Goal: Information Seeking & Learning: Learn about a topic

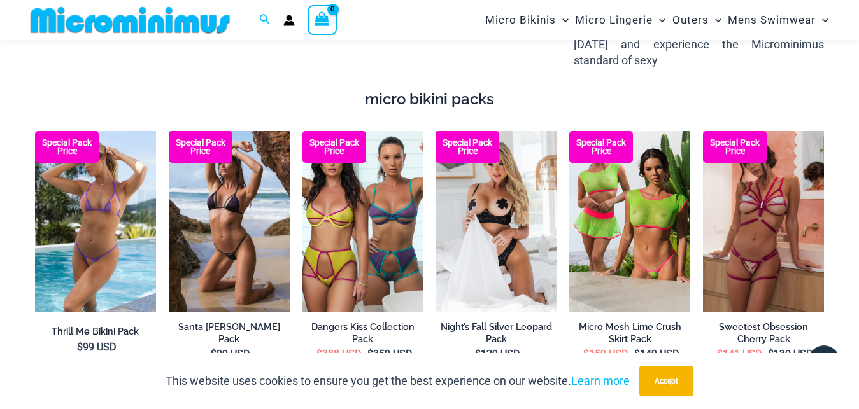
scroll to position [1677, 0]
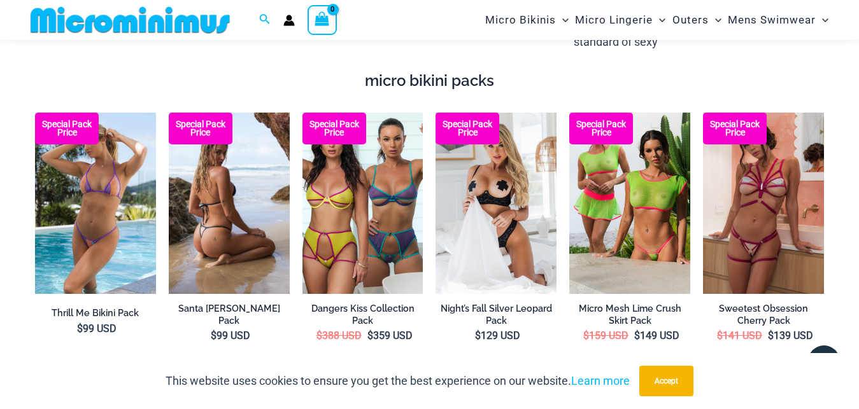
click at [235, 178] on img at bounding box center [229, 203] width 121 height 181
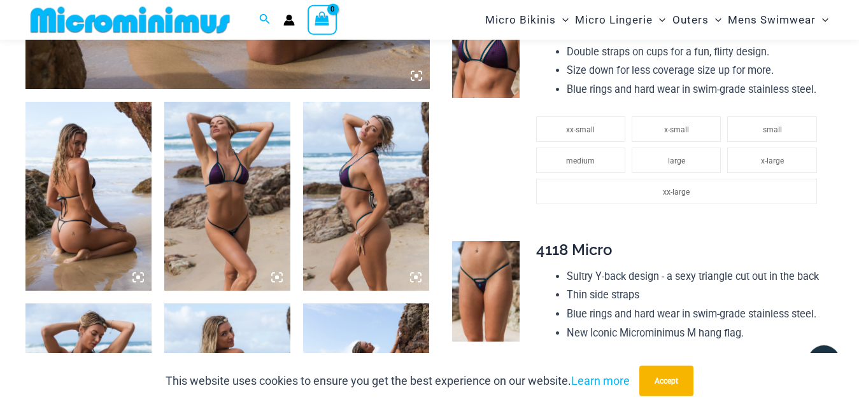
scroll to position [573, 0]
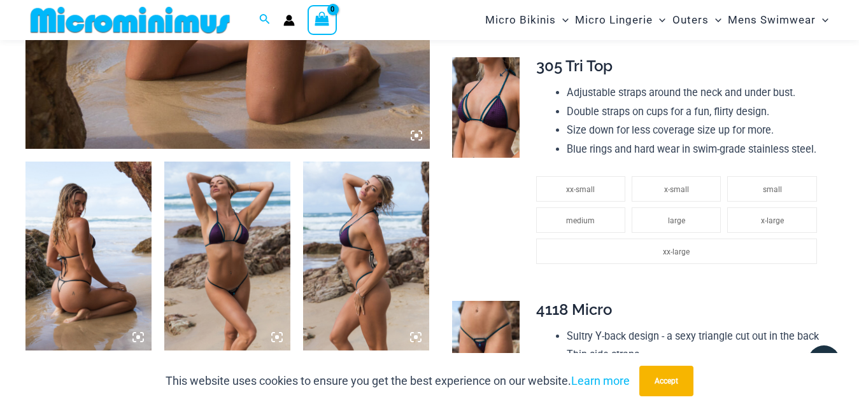
click at [483, 93] on img at bounding box center [485, 107] width 67 height 101
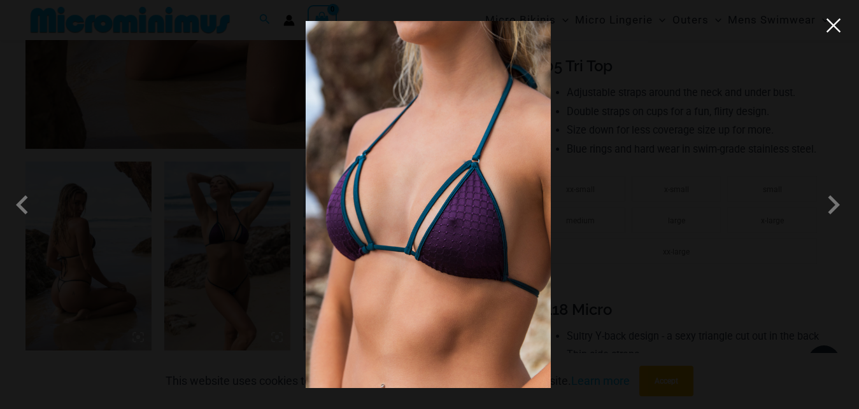
click at [830, 32] on button "Close" at bounding box center [833, 25] width 19 height 19
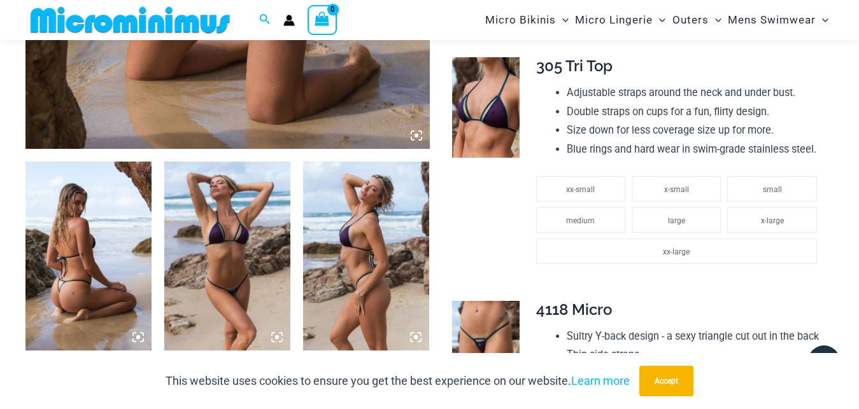
click at [478, 304] on img at bounding box center [485, 351] width 67 height 101
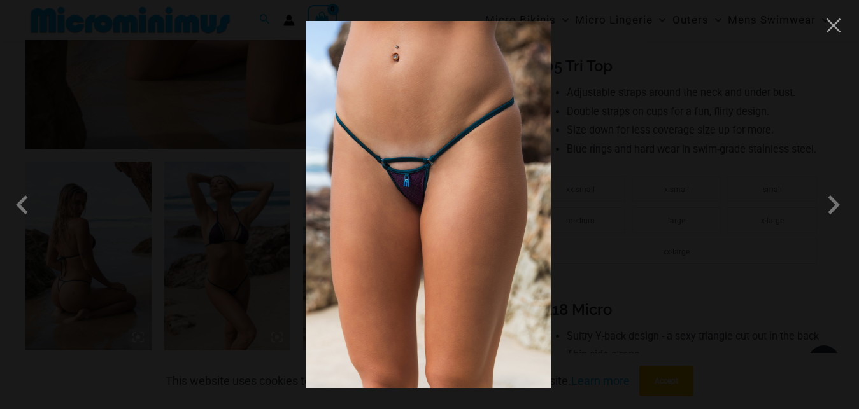
click at [483, 167] on img at bounding box center [428, 204] width 245 height 367
click at [834, 33] on button "Close" at bounding box center [833, 25] width 19 height 19
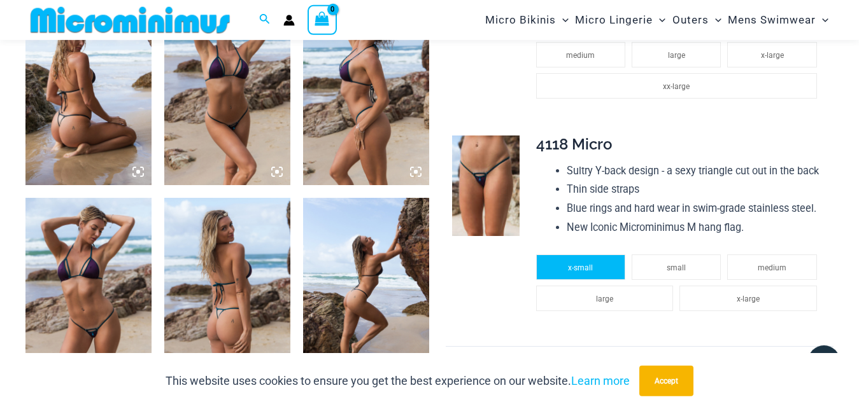
scroll to position [768, 0]
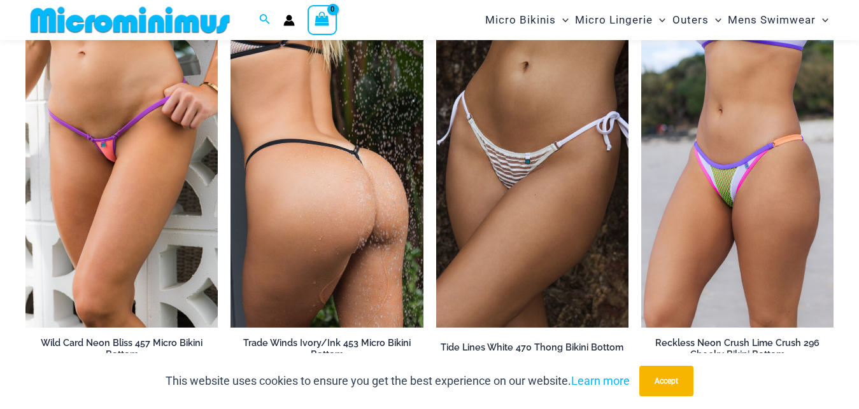
scroll to position [2627, 0]
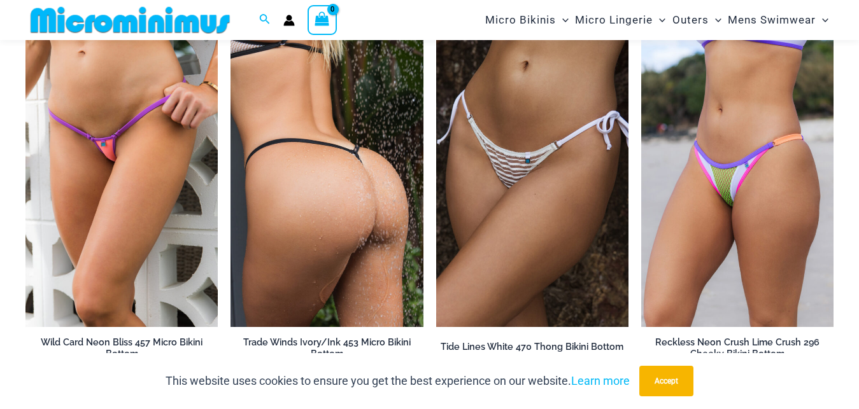
click at [351, 192] on img at bounding box center [326, 183] width 192 height 288
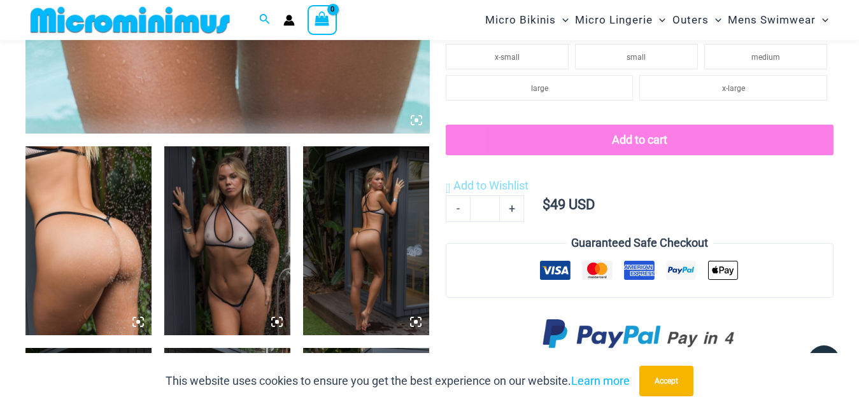
scroll to position [638, 0]
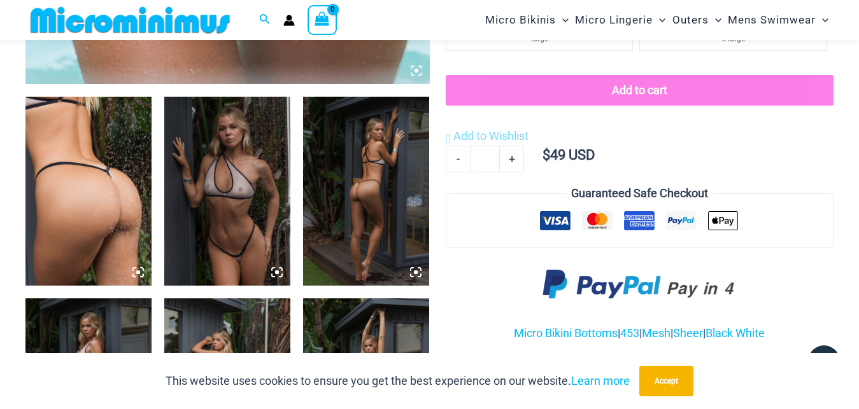
click at [239, 199] on img at bounding box center [227, 191] width 126 height 189
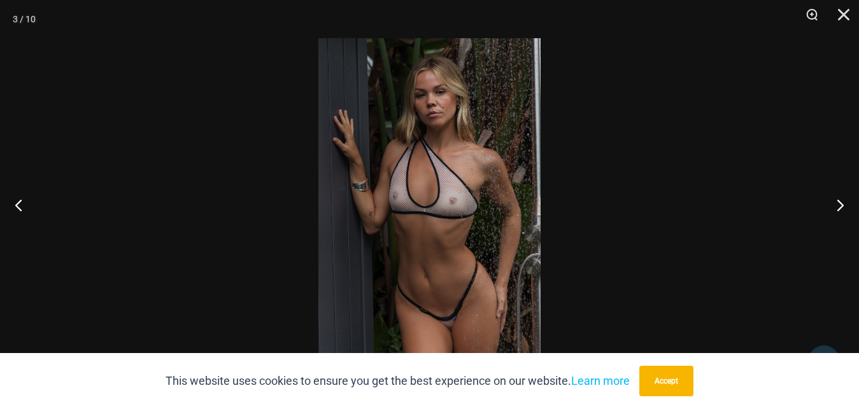
click at [450, 170] on img at bounding box center [429, 204] width 222 height 333
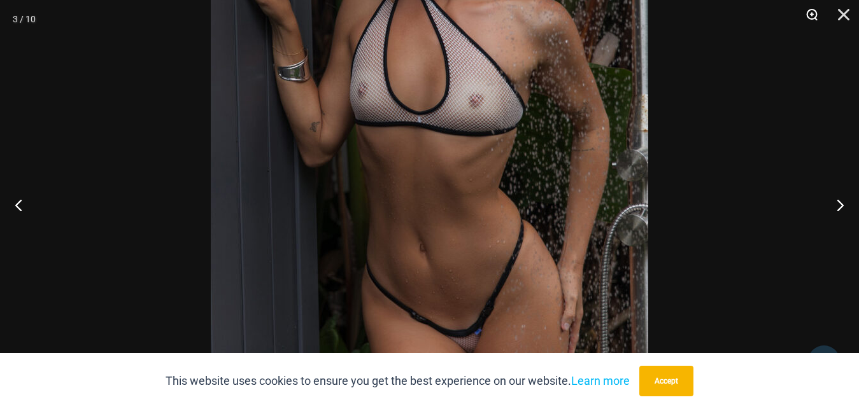
click at [811, 13] on button "Zoom" at bounding box center [807, 19] width 32 height 38
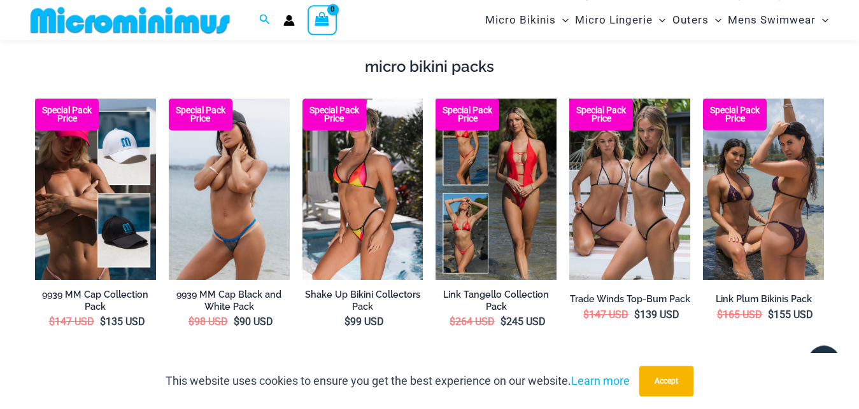
scroll to position [1677, 0]
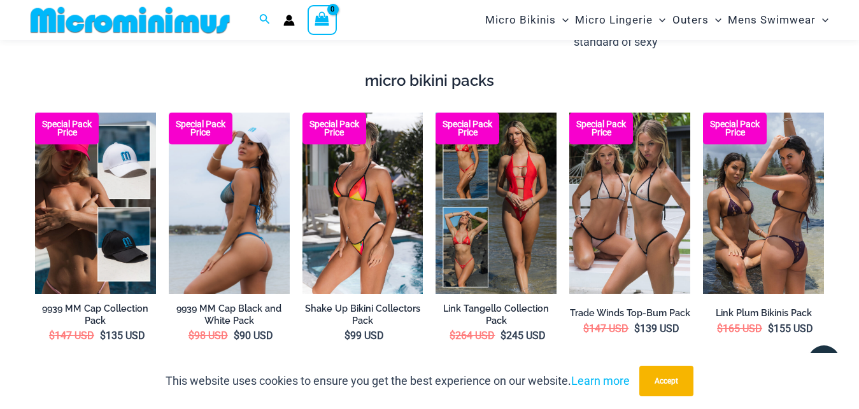
click at [240, 189] on img at bounding box center [229, 203] width 121 height 181
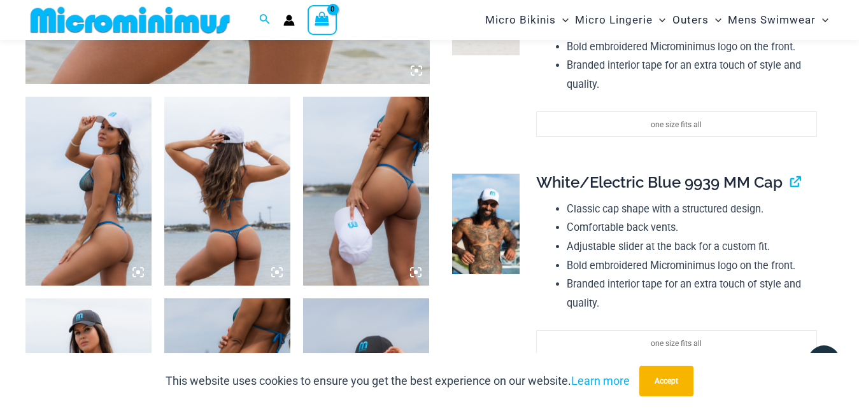
scroll to position [768, 0]
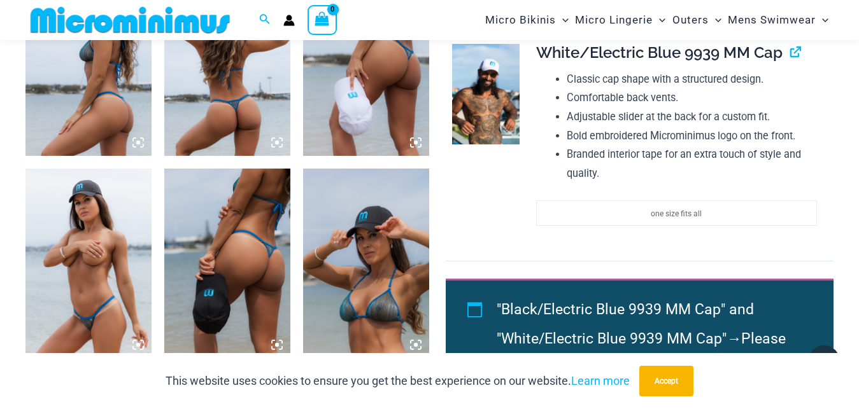
click at [383, 244] on img at bounding box center [366, 263] width 126 height 189
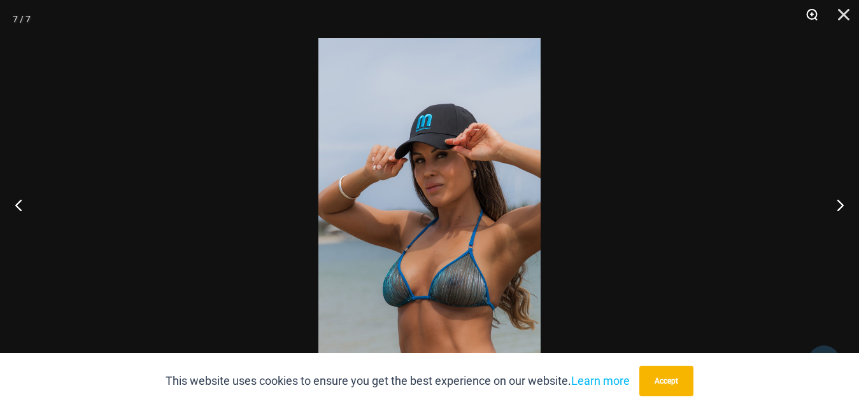
click at [808, 14] on button "Zoom" at bounding box center [807, 19] width 32 height 38
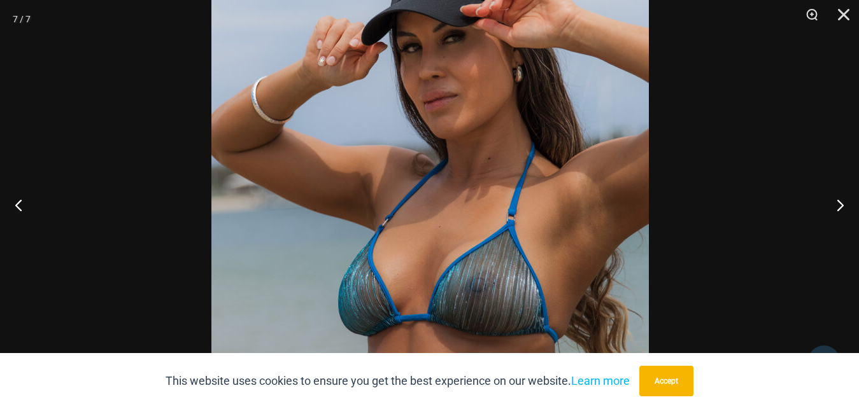
click at [579, 142] on img at bounding box center [429, 134] width 437 height 656
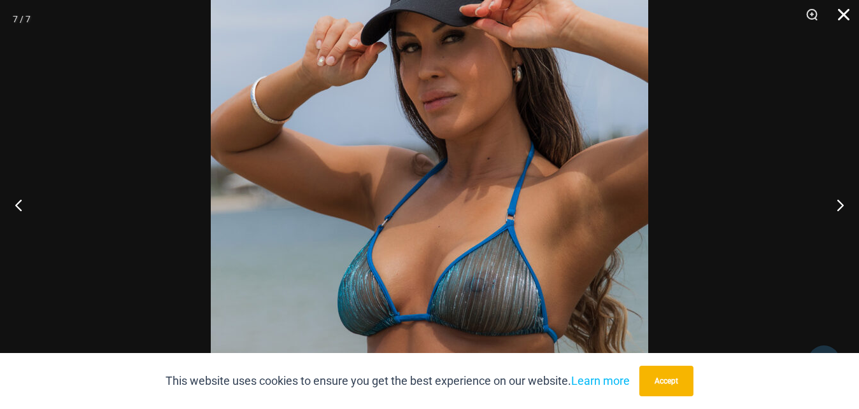
click at [839, 8] on button "Close" at bounding box center [839, 19] width 32 height 38
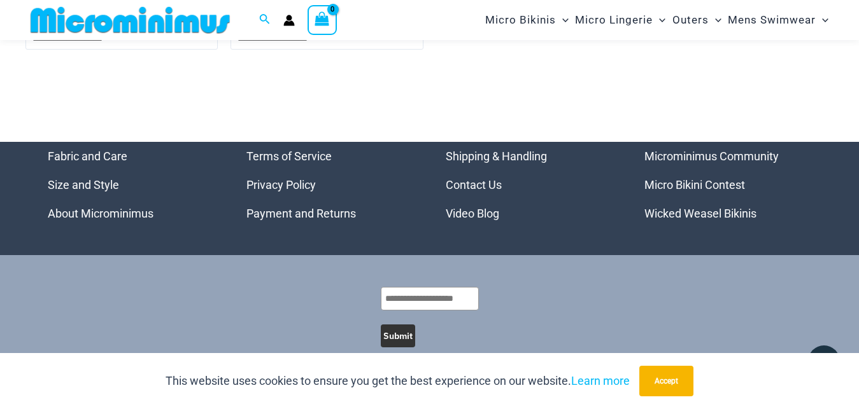
scroll to position [4239, 0]
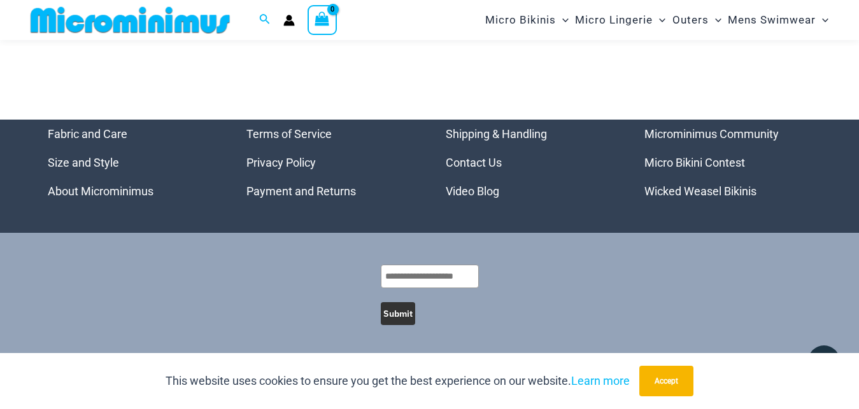
click at [681, 188] on link "Wicked Weasel Bikinis" at bounding box center [700, 191] width 112 height 13
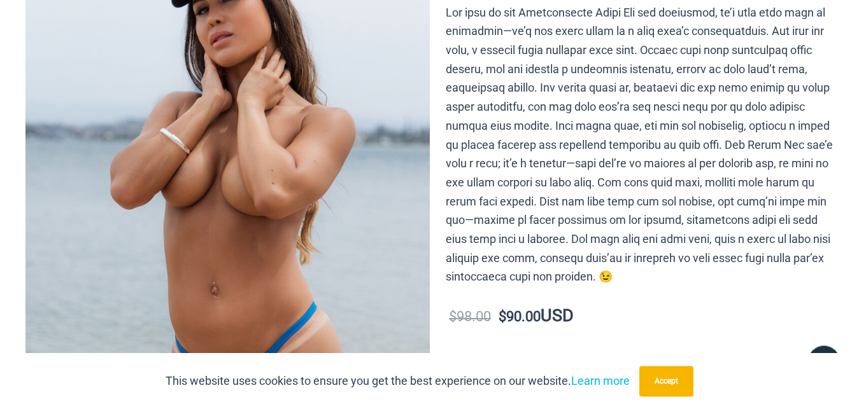
scroll to position [0, 0]
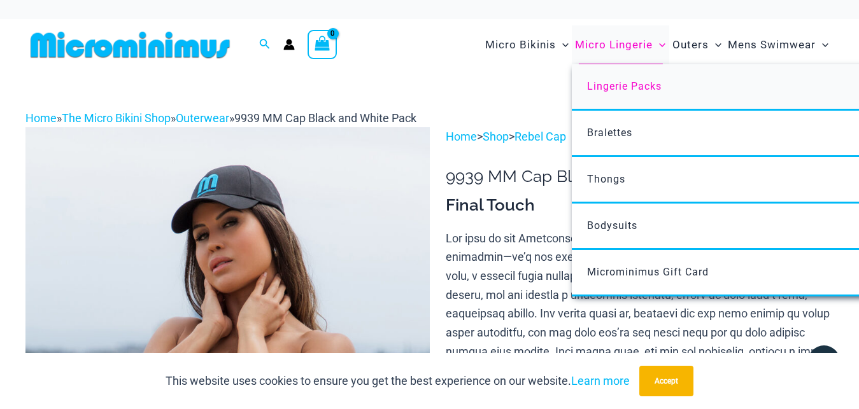
click at [641, 87] on span "Lingerie Packs" at bounding box center [624, 86] width 74 height 12
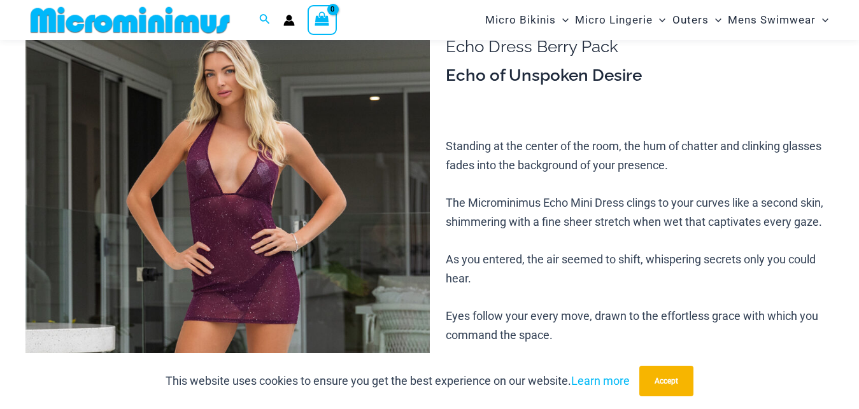
scroll to position [118, 0]
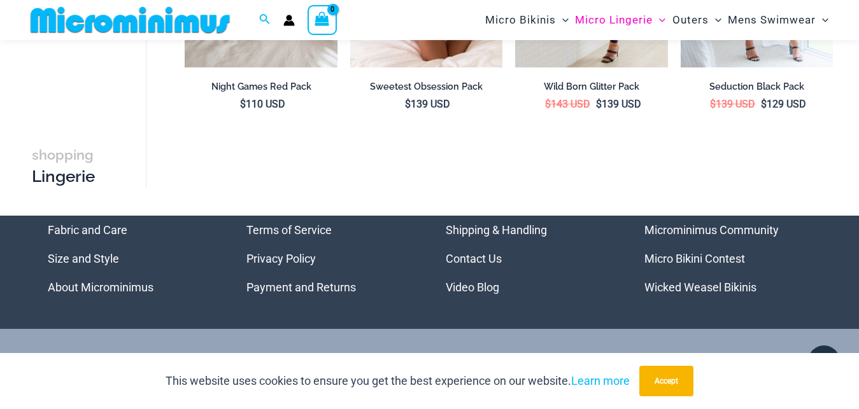
scroll to position [1601, 0]
